Goal: Information Seeking & Learning: Learn about a topic

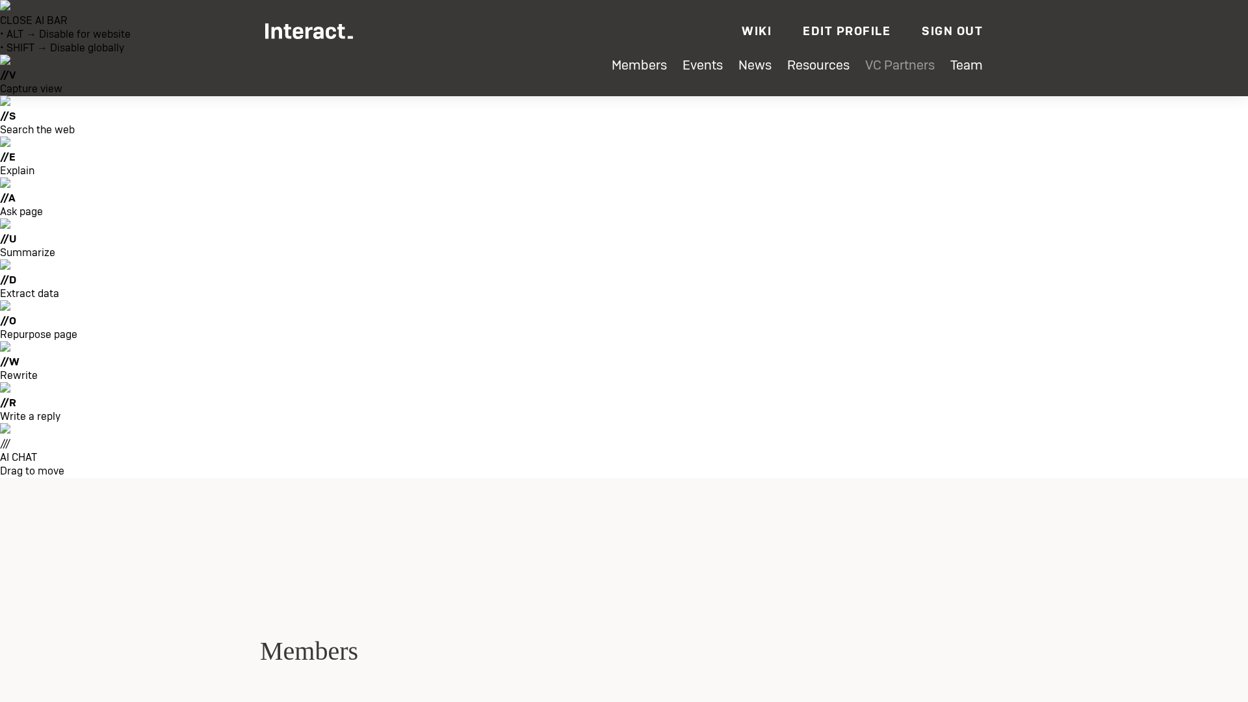
click at [895, 66] on link "VC Partners" at bounding box center [900, 65] width 70 height 17
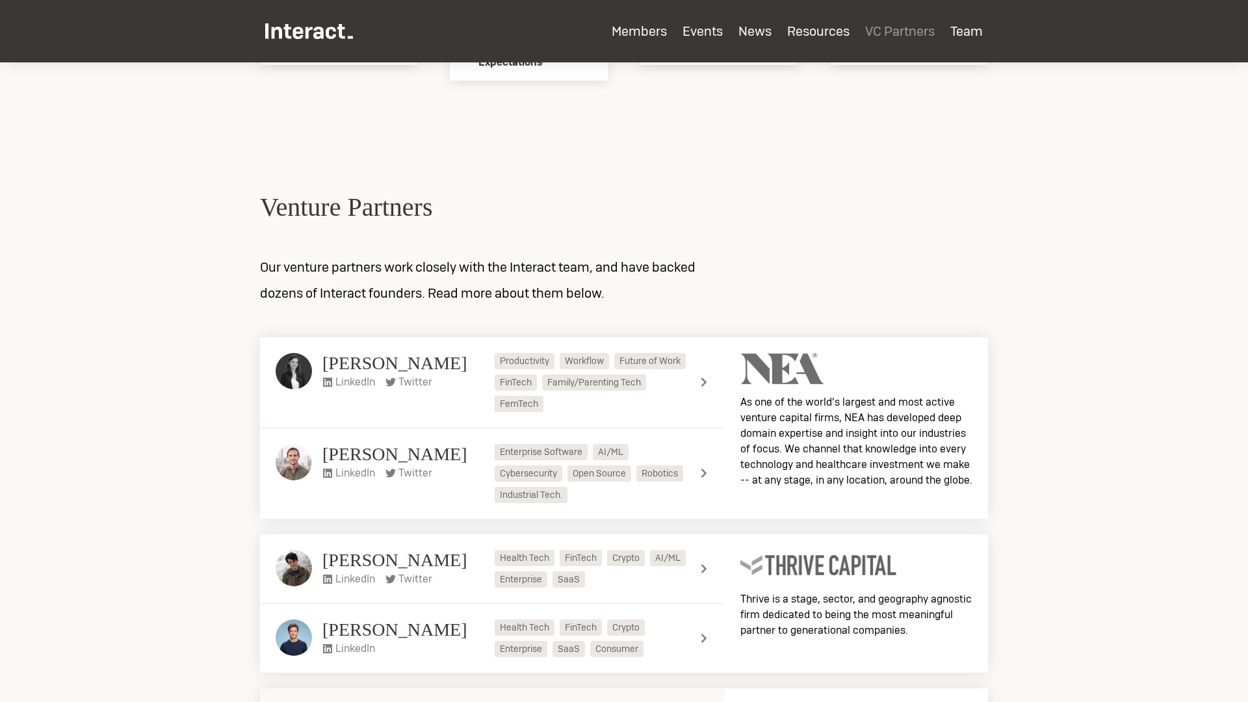
scroll to position [3720, 0]
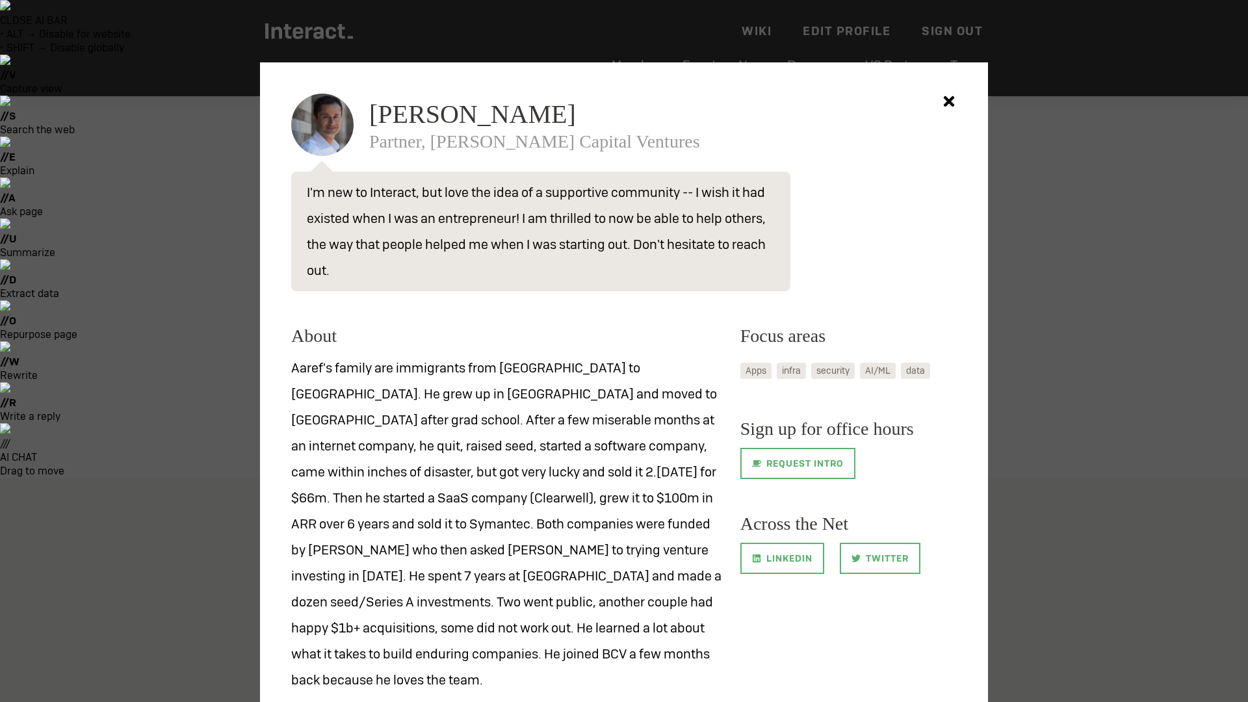
click at [960, 99] on icon at bounding box center [949, 101] width 26 height 26
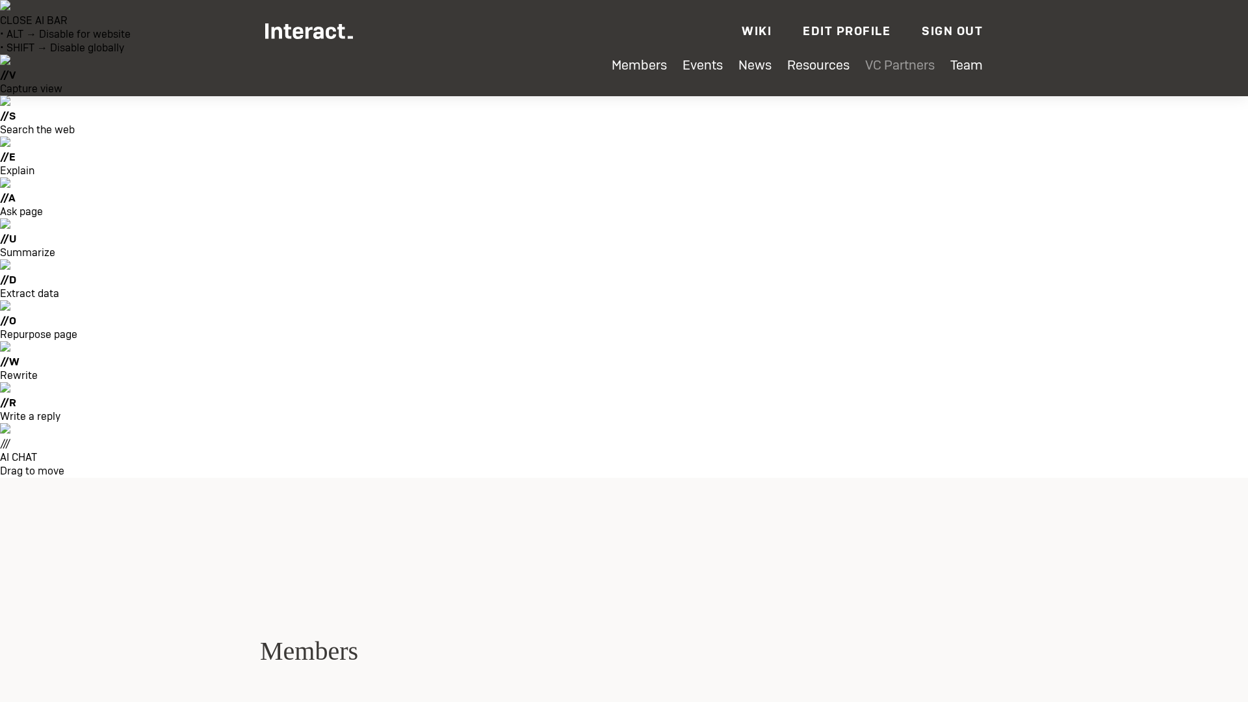
click at [879, 72] on link "VC Partners" at bounding box center [900, 65] width 70 height 17
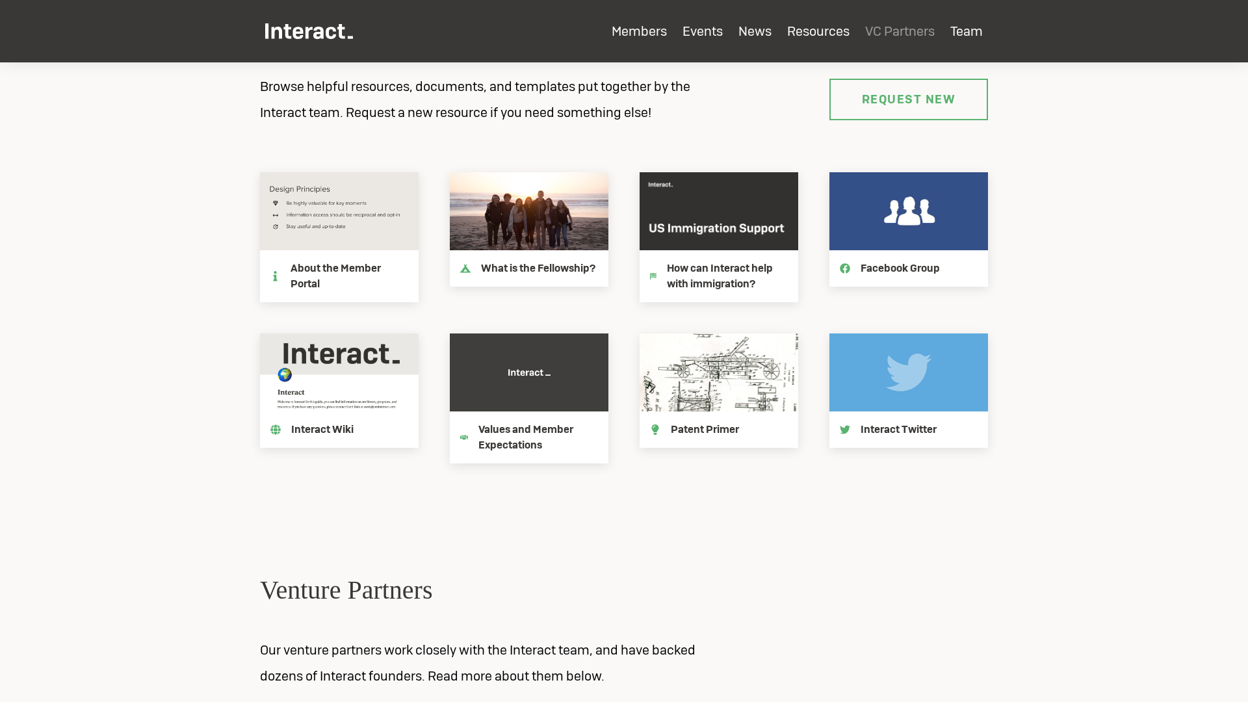
scroll to position [3341, 0]
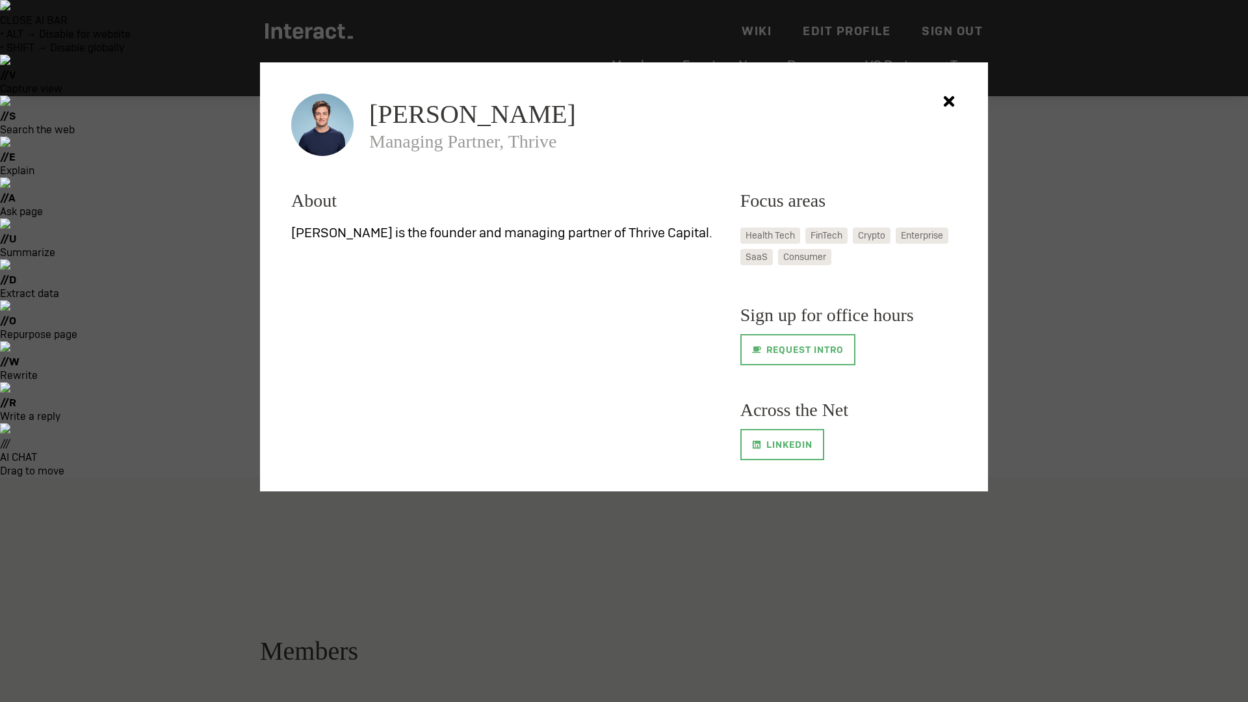
click at [973, 87] on div "[PERSON_NAME] Managing Partner, Thrive About [PERSON_NAME] is the founder and m…" at bounding box center [624, 276] width 728 height 429
click at [947, 92] on icon at bounding box center [949, 101] width 26 height 26
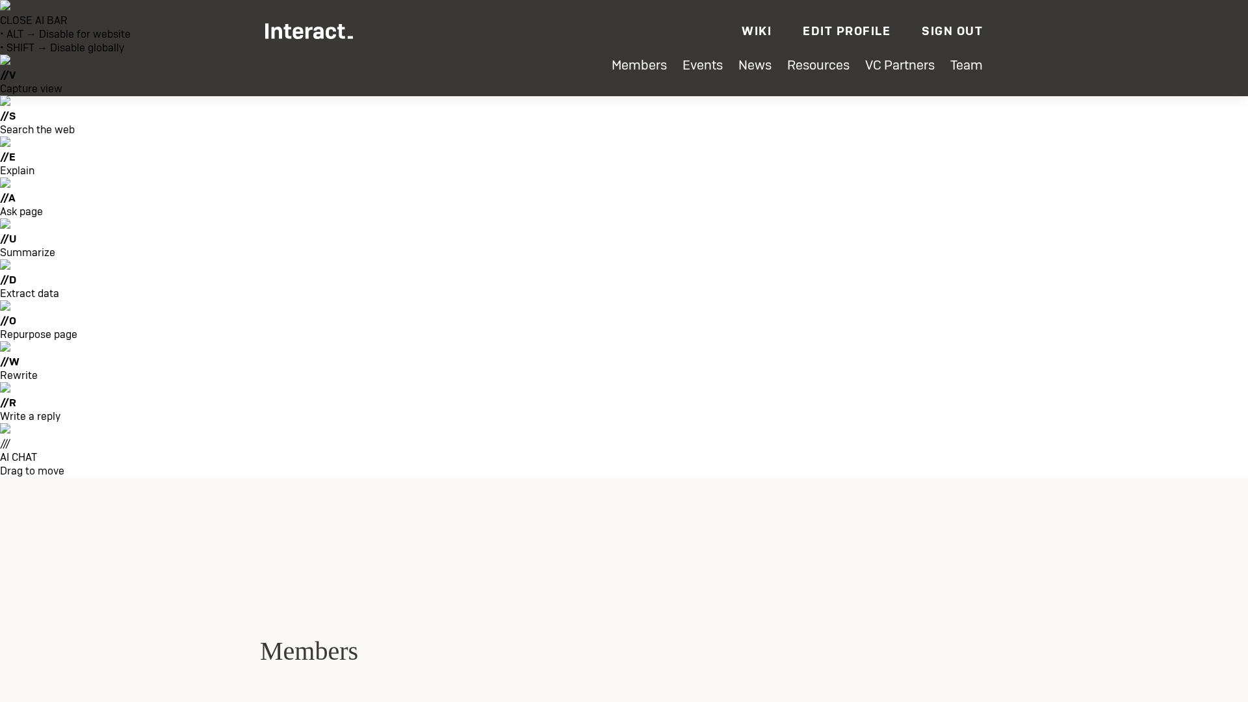
click at [897, 55] on ul "Members Events News Resources VC Partners Team Wiki Edit Profile Sign Out — [EM…" at bounding box center [624, 28] width 718 height 57
click at [893, 63] on link "VC Partners" at bounding box center [900, 65] width 70 height 17
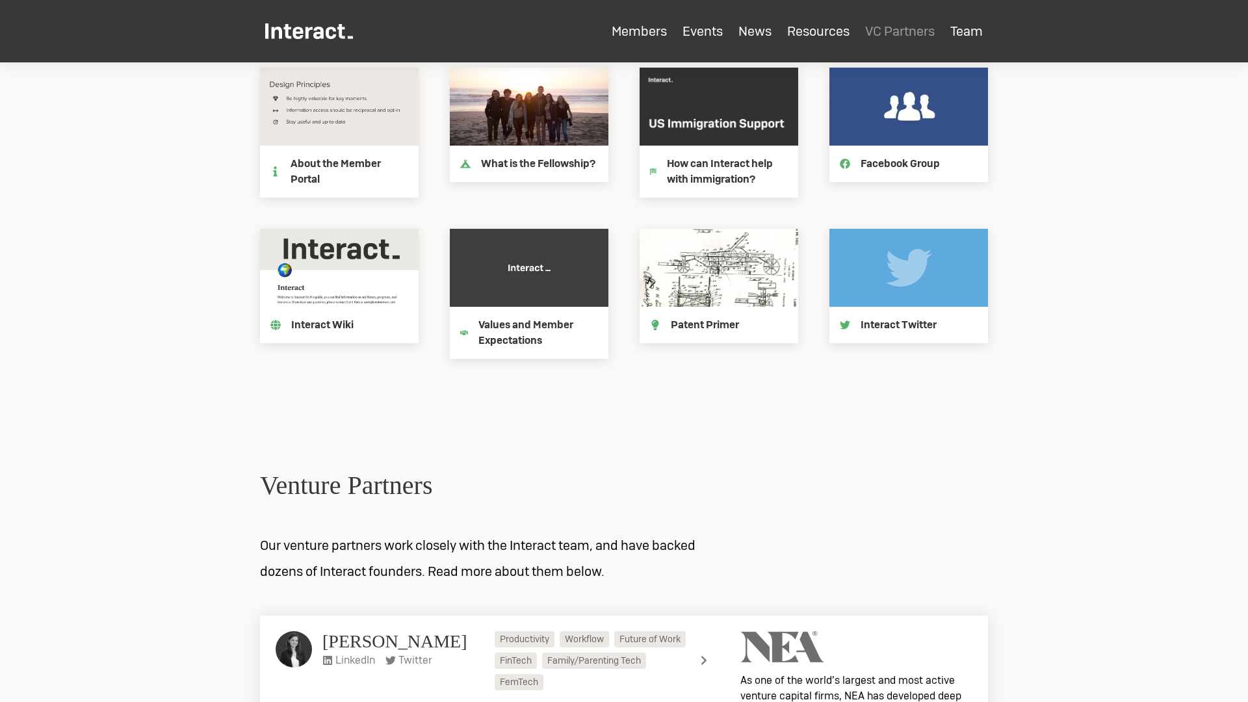
scroll to position [3449, 0]
